Goal: Complete application form

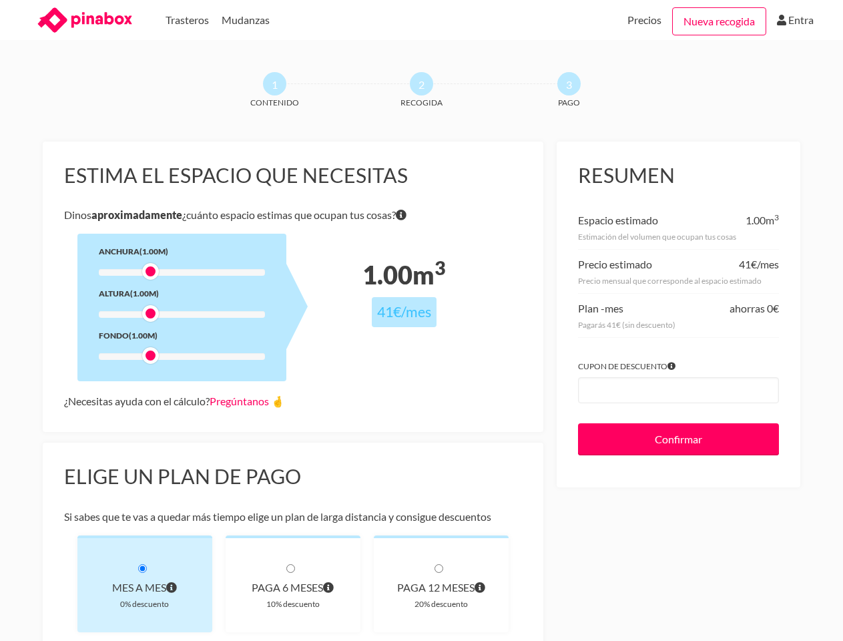
click at [181, 272] on div at bounding box center [182, 272] width 166 height 7
click at [150, 271] on div at bounding box center [150, 271] width 17 height 17
click at [181, 314] on div at bounding box center [182, 314] width 166 height 7
click at [150, 313] on div at bounding box center [150, 313] width 17 height 17
click at [181, 356] on div at bounding box center [182, 356] width 166 height 7
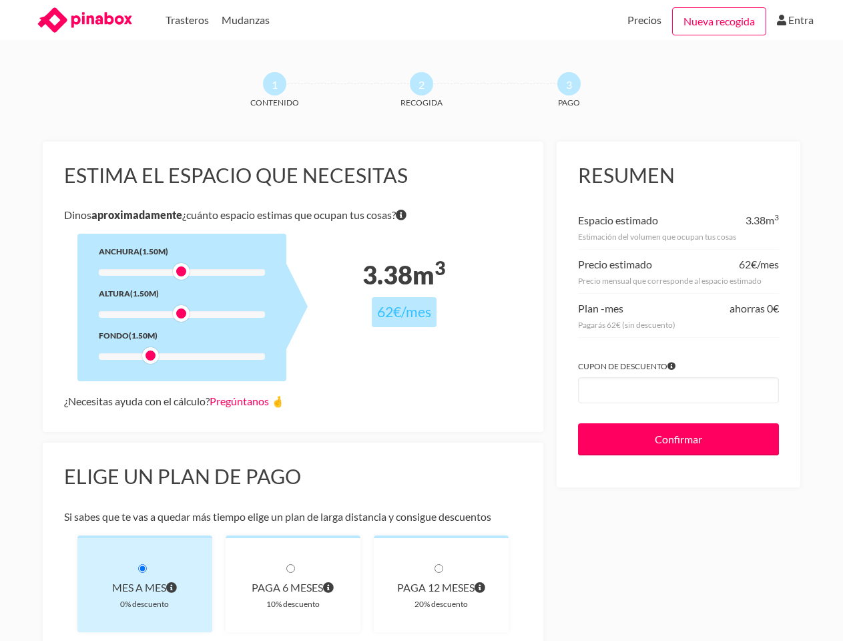
click at [150, 355] on div at bounding box center [150, 355] width 17 height 17
click at [250, 400] on link "Pregúntanos 🤞" at bounding box center [247, 400] width 75 height 13
click at [145, 583] on div "Mes a mes" at bounding box center [145, 587] width 92 height 19
click at [293, 583] on div "paga 6 meses" at bounding box center [293, 587] width 92 height 19
radio input "true"
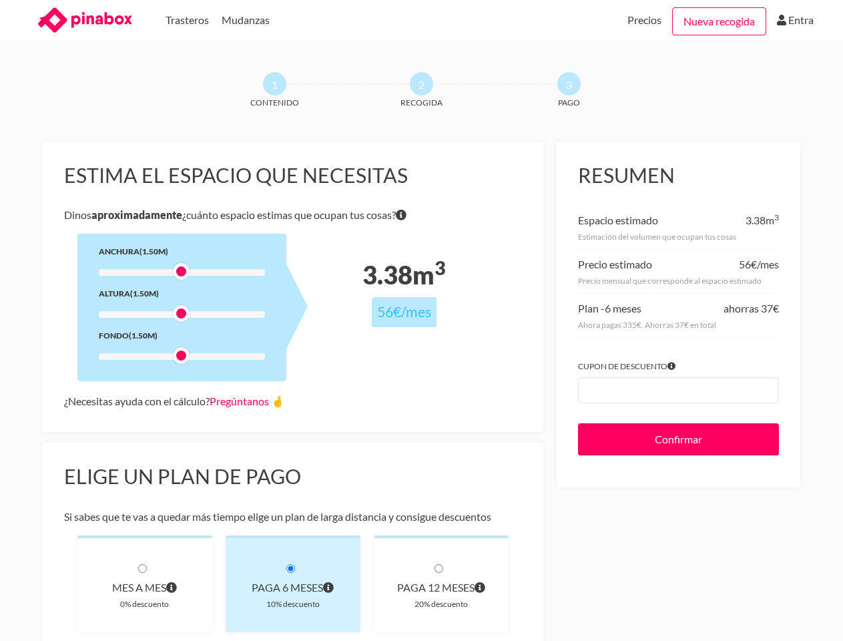
click at [441, 583] on div "paga 12 meses" at bounding box center [441, 587] width 92 height 19
radio input "true"
